Goal: Task Accomplishment & Management: Manage account settings

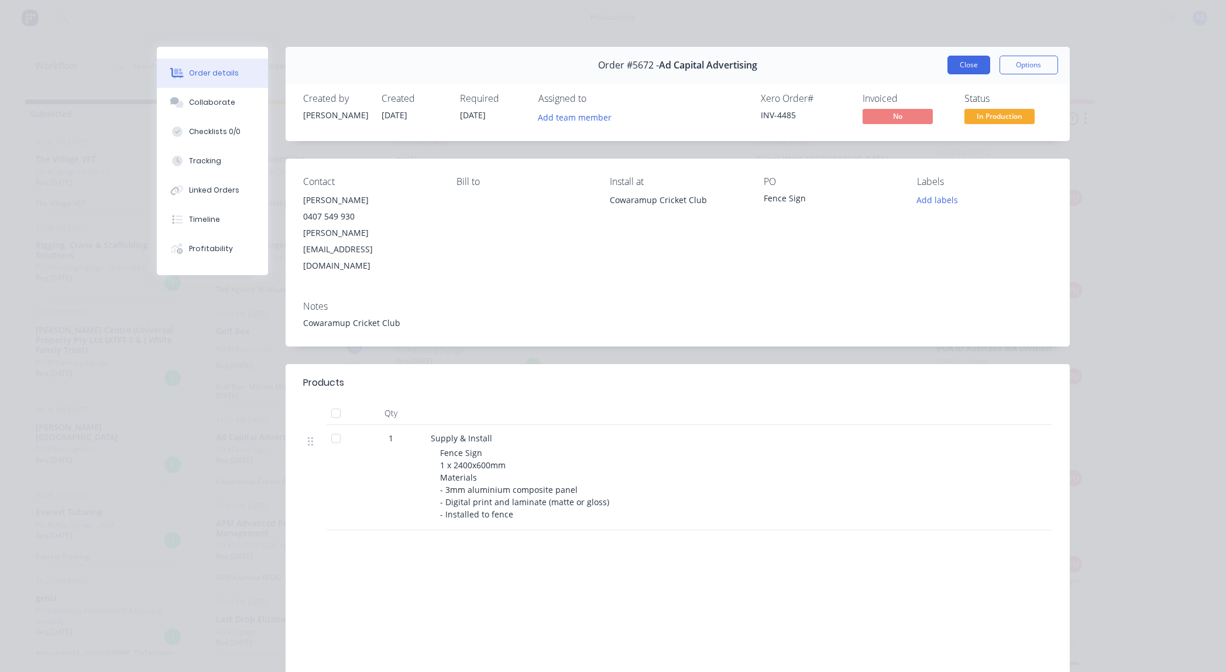
scroll to position [131, 0]
click at [956, 66] on button "Close" at bounding box center [969, 65] width 43 height 19
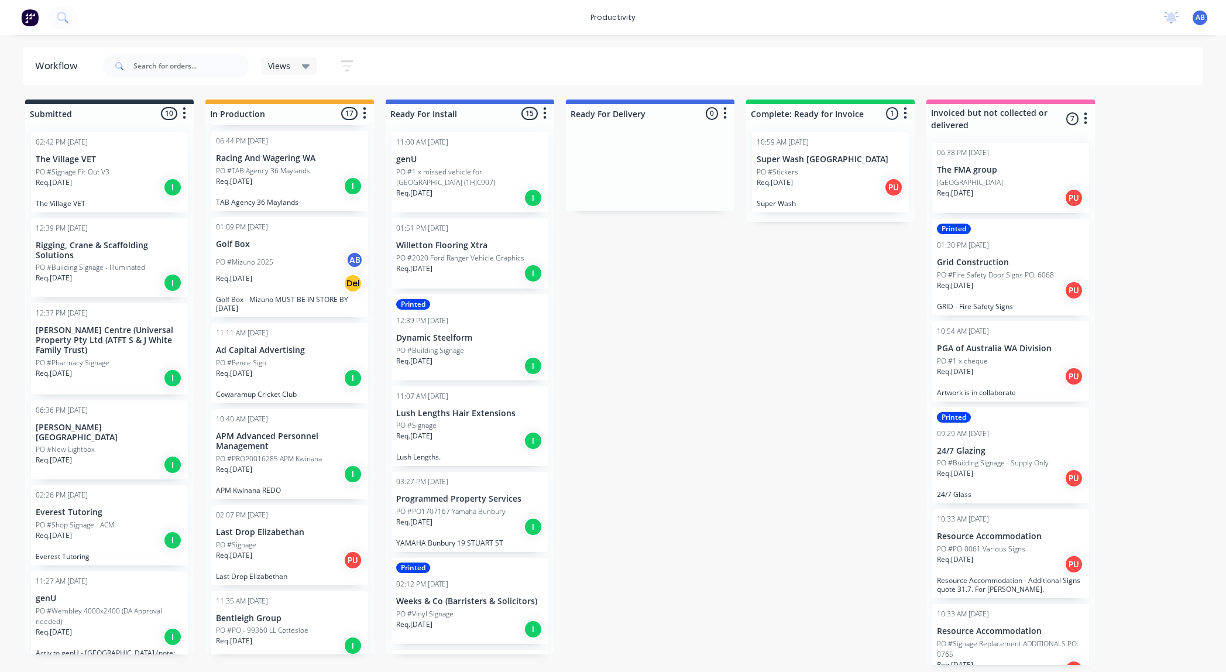
scroll to position [0, 0]
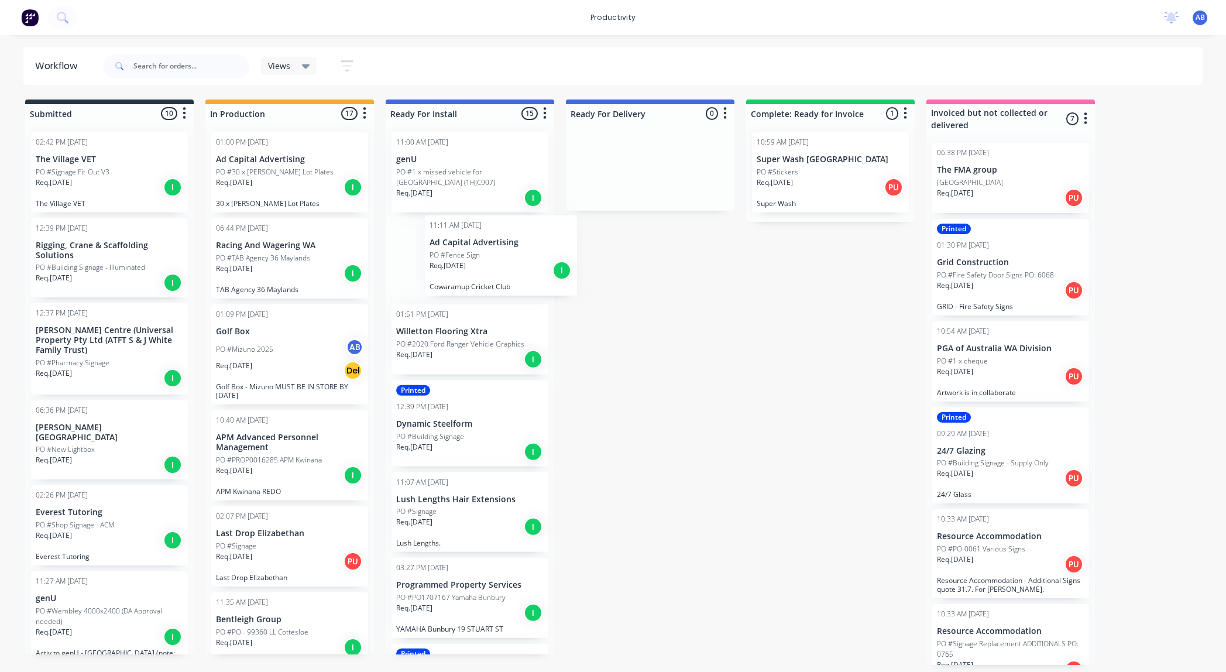
drag, startPoint x: 287, startPoint y: 436, endPoint x: 503, endPoint y: 237, distance: 293.7
click at [503, 237] on div "Submitted 10 Sort By Created date Required date Order number Customer name Most…" at bounding box center [712, 382] width 1443 height 565
click at [318, 462] on p "PO #PROP0016285 APM Kwinana" at bounding box center [269, 460] width 106 height 11
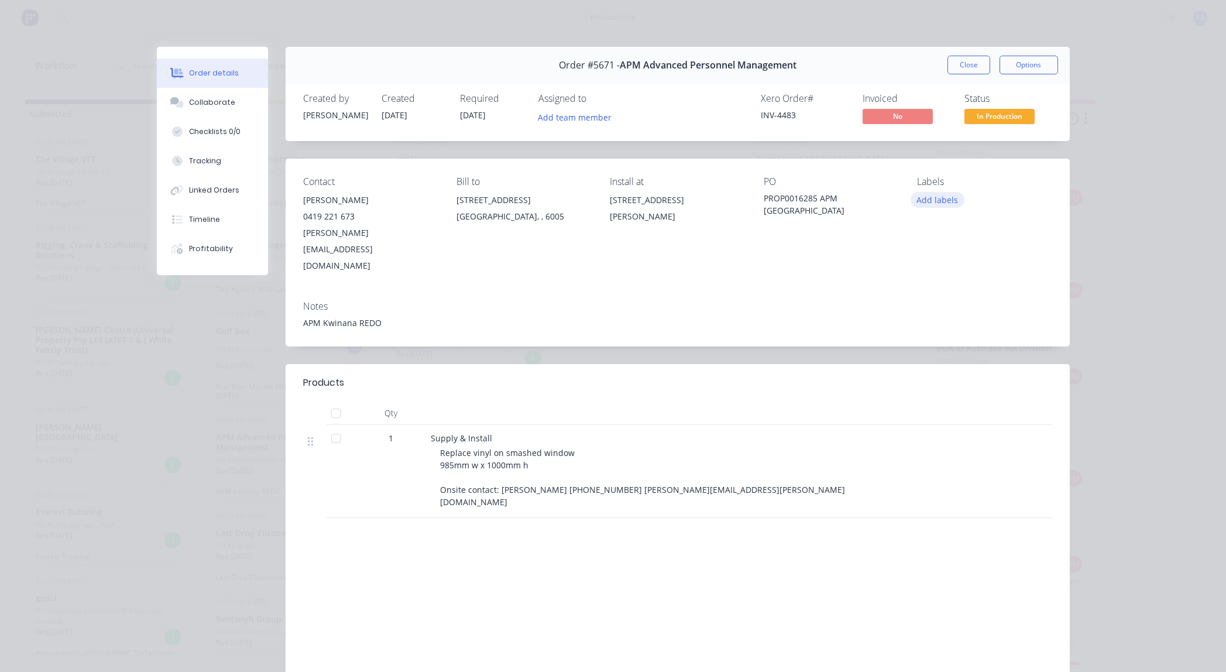
click at [951, 199] on button "Add labels" at bounding box center [938, 200] width 54 height 16
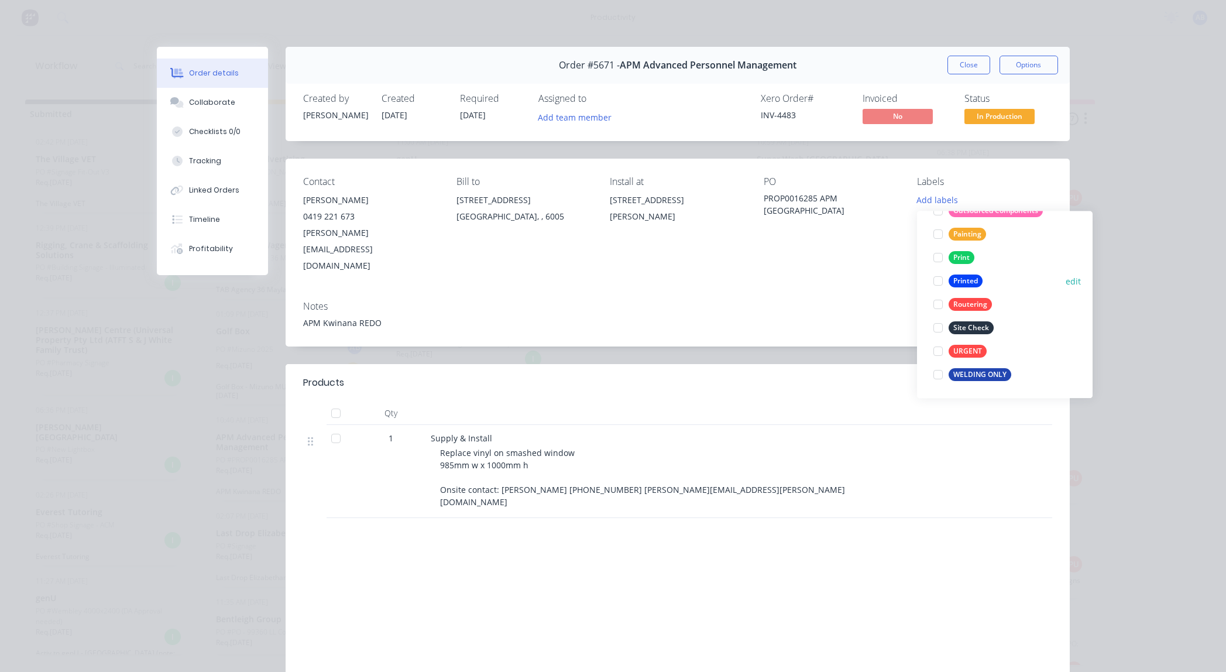
click at [971, 284] on div "Printed" at bounding box center [966, 281] width 34 height 13
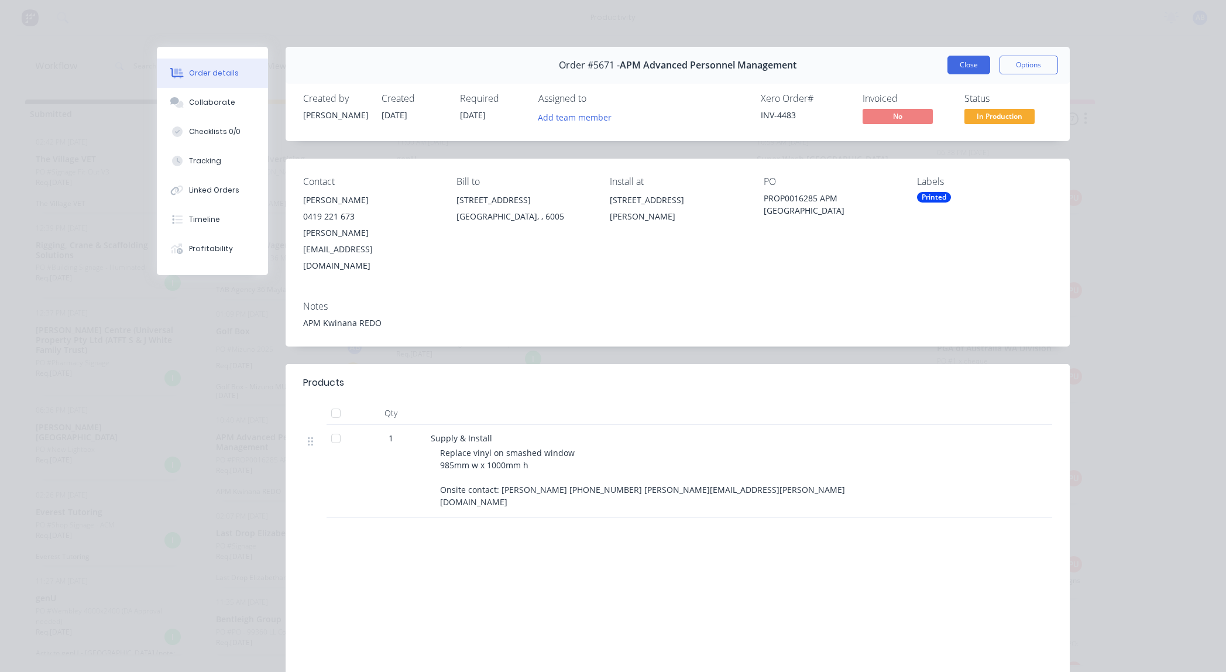
click at [975, 65] on button "Close" at bounding box center [969, 65] width 43 height 19
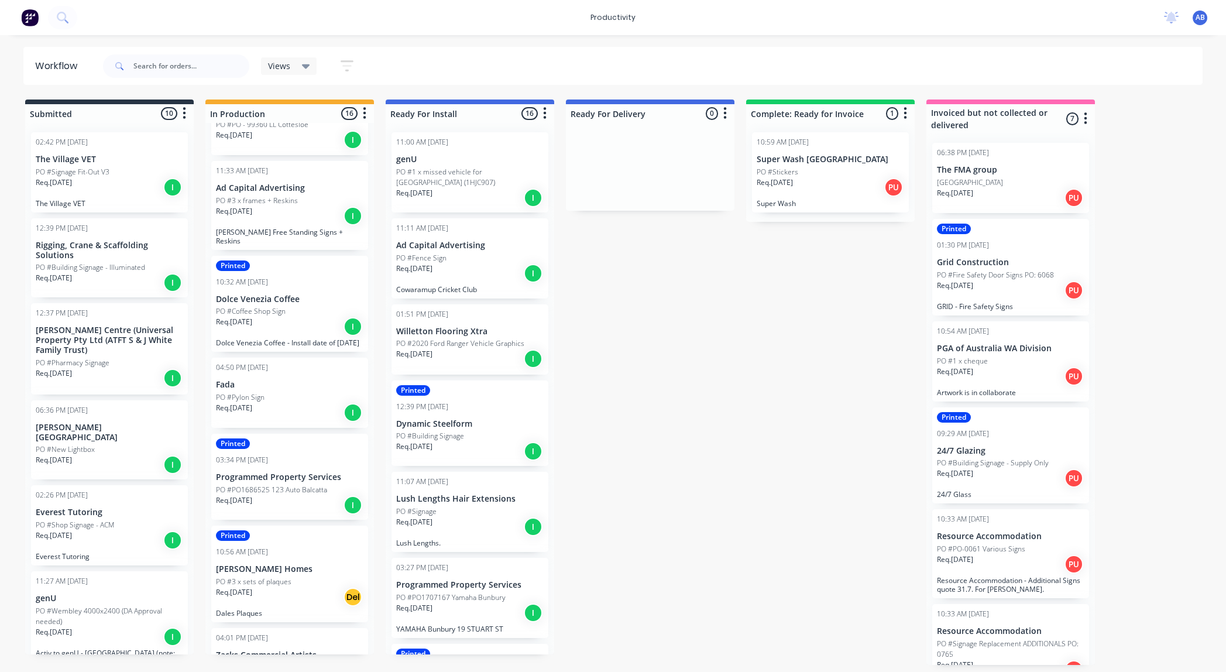
scroll to position [0, 0]
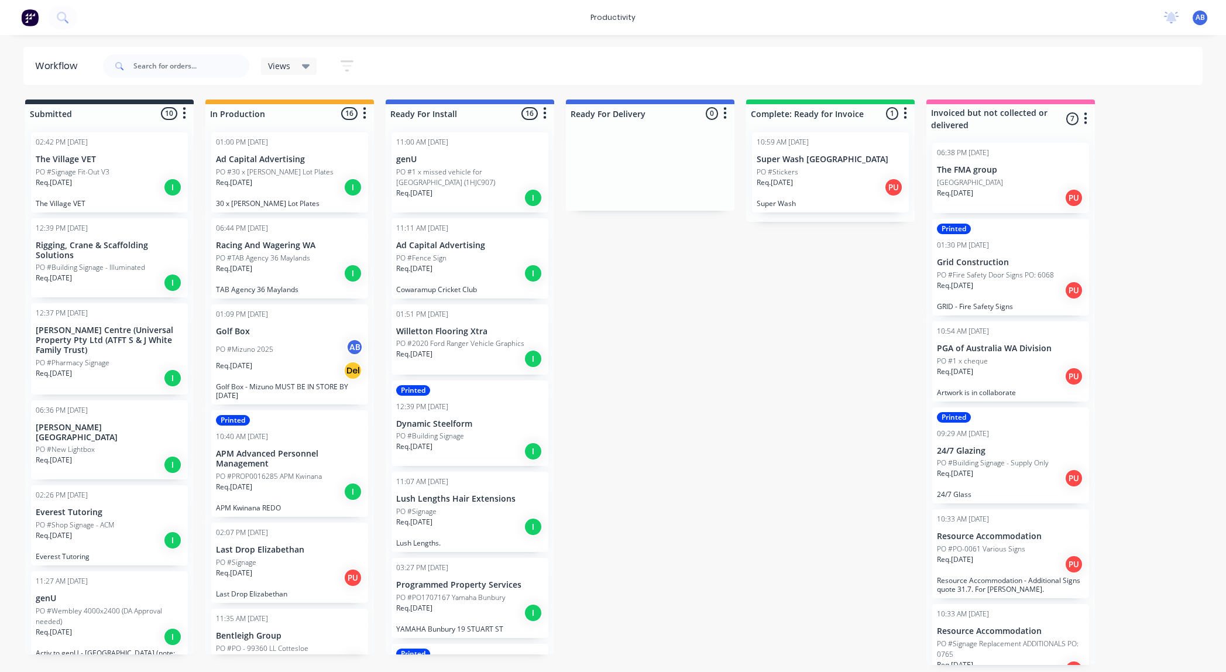
click at [304, 260] on p "PO #TAB Agency 36 Maylands" at bounding box center [263, 258] width 94 height 11
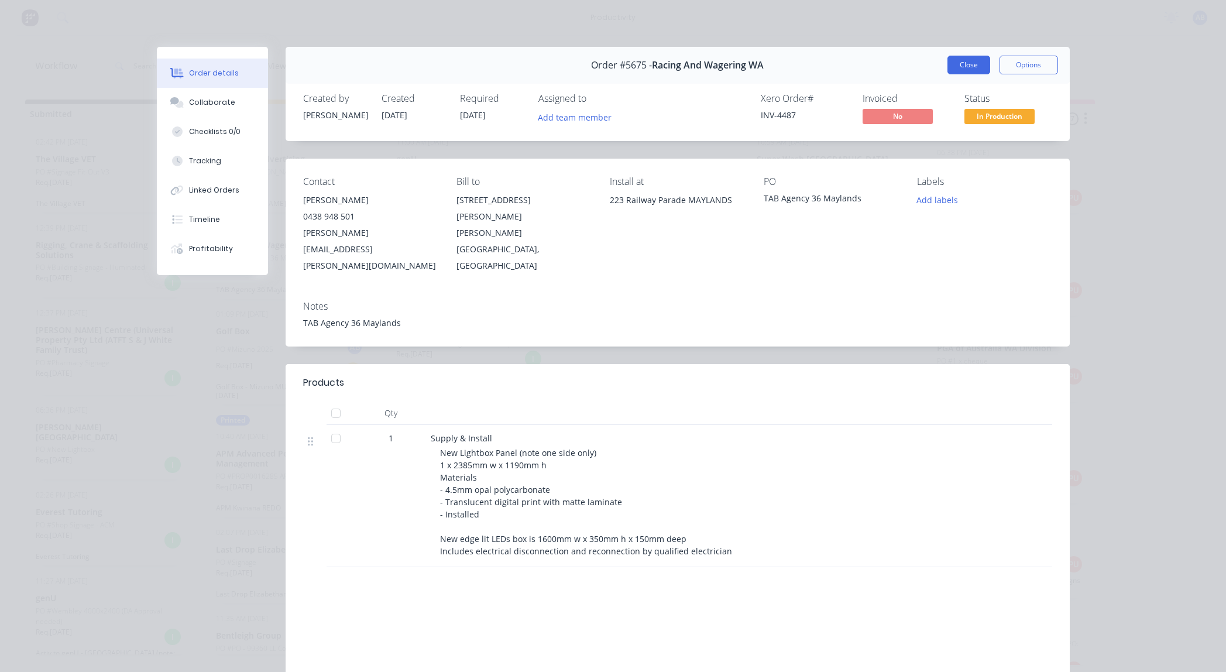
click at [977, 67] on button "Close" at bounding box center [969, 65] width 43 height 19
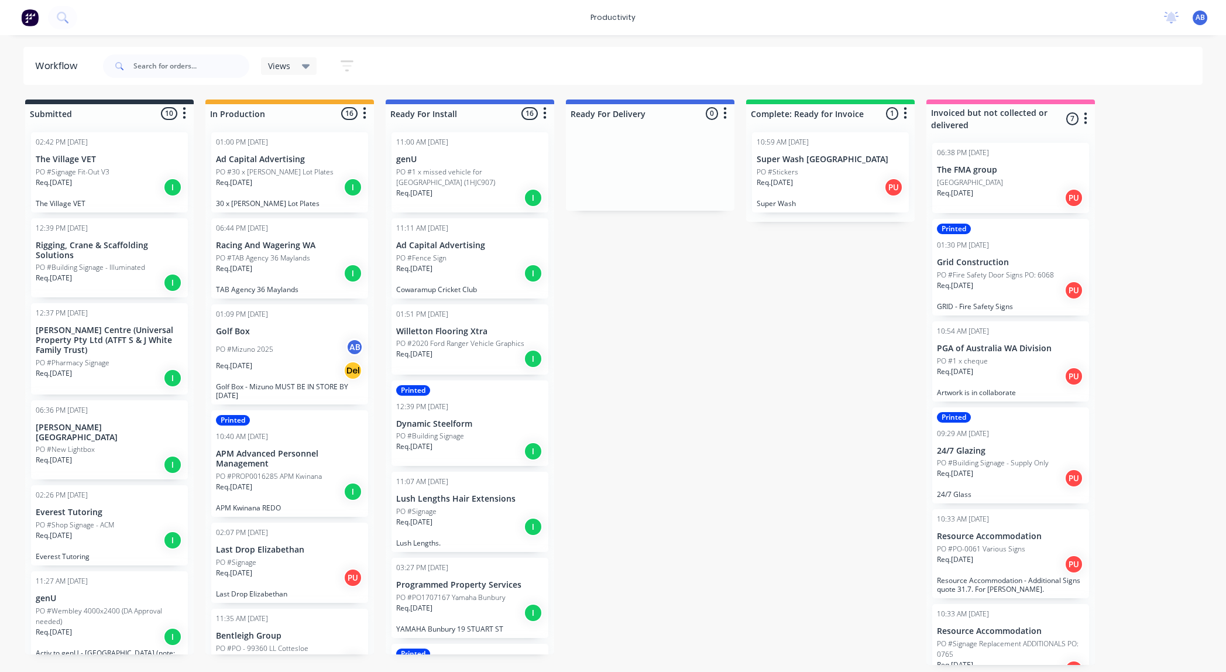
click at [252, 180] on p "Req. [DATE]" at bounding box center [234, 182] width 36 height 11
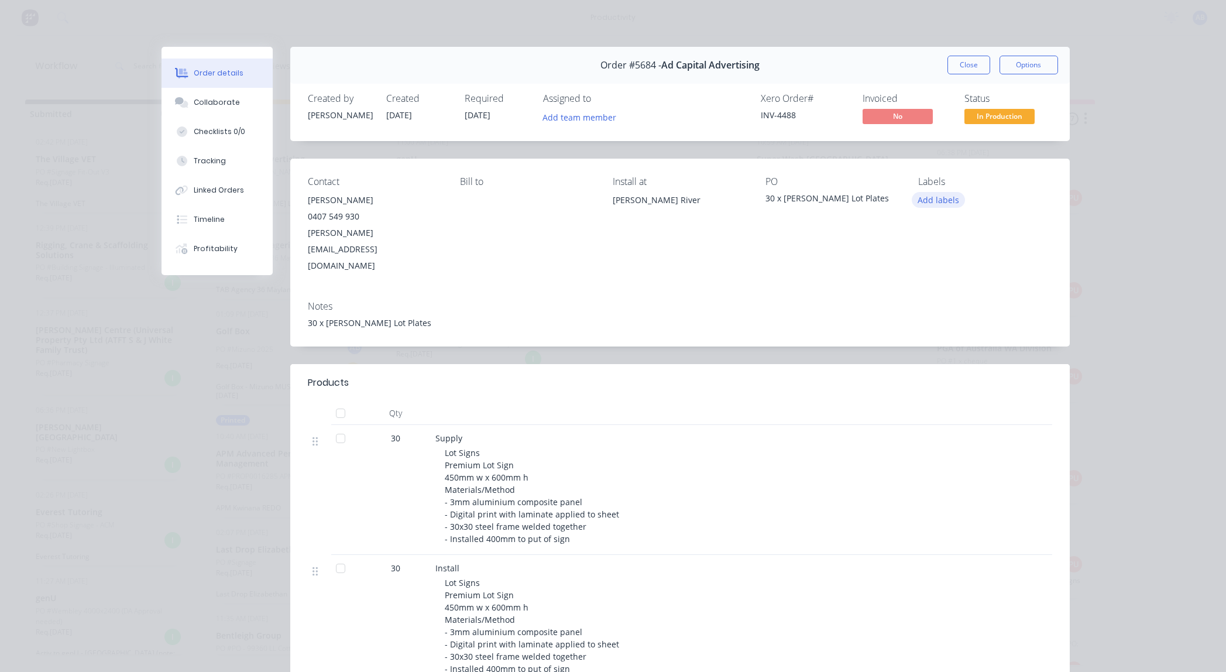
click at [935, 204] on button "Add labels" at bounding box center [939, 200] width 54 height 16
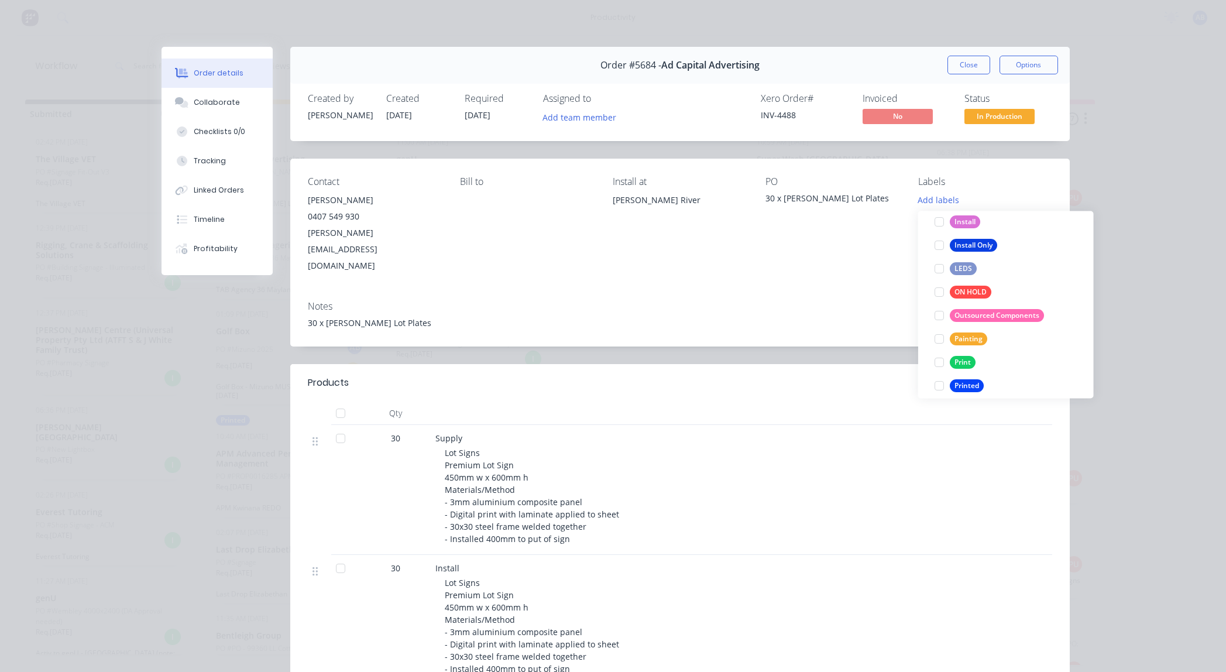
scroll to position [182, 0]
click at [971, 379] on div "Printed" at bounding box center [967, 380] width 34 height 13
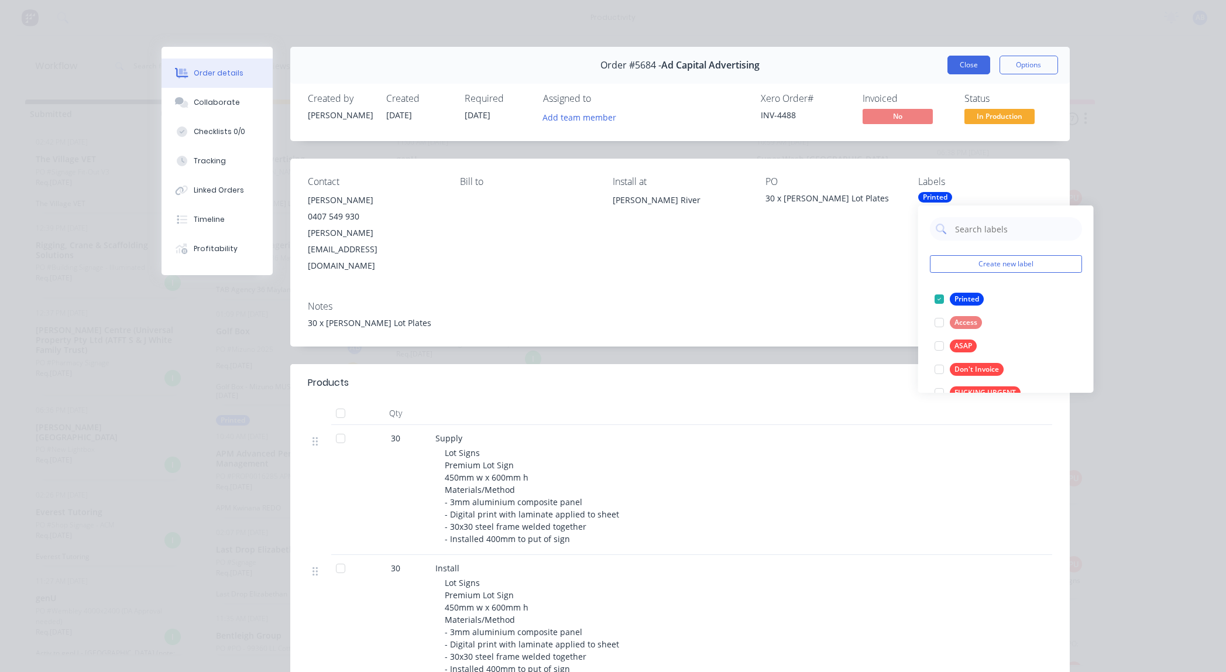
click at [962, 67] on button "Close" at bounding box center [969, 65] width 43 height 19
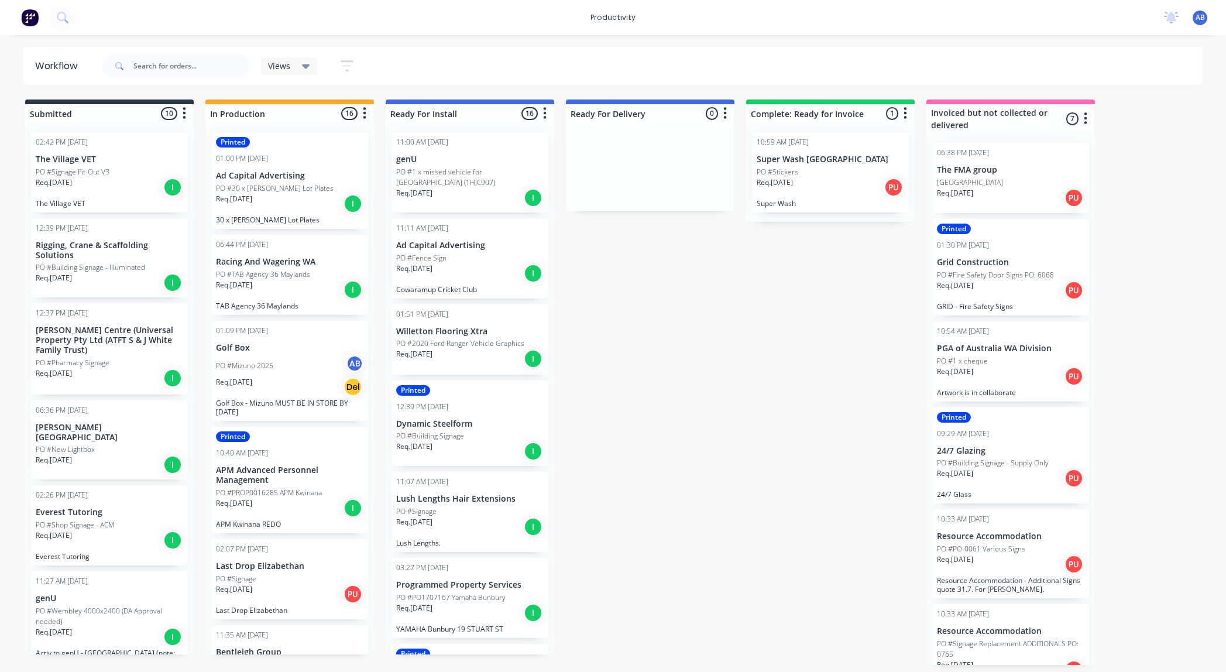
click at [239, 280] on p "Req. [DATE]" at bounding box center [234, 285] width 36 height 11
